Goal: Task Accomplishment & Management: Manage account settings

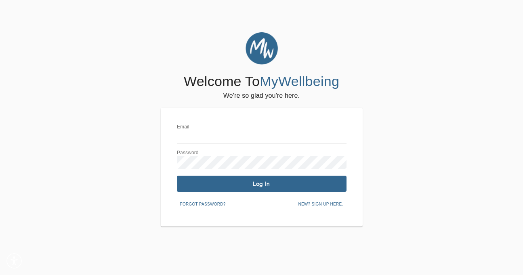
type input "coules@flexmindpsych.com"
click at [283, 193] on div "Email coules@flexmindpsych.com Password Log In Forgot password? New? Sign up he…" at bounding box center [262, 167] width 170 height 86
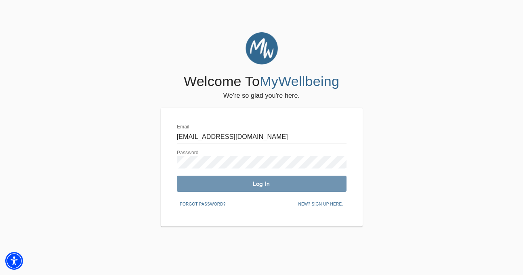
click at [288, 189] on button "Log In" at bounding box center [262, 184] width 170 height 16
